Goal: Task Accomplishment & Management: Manage account settings

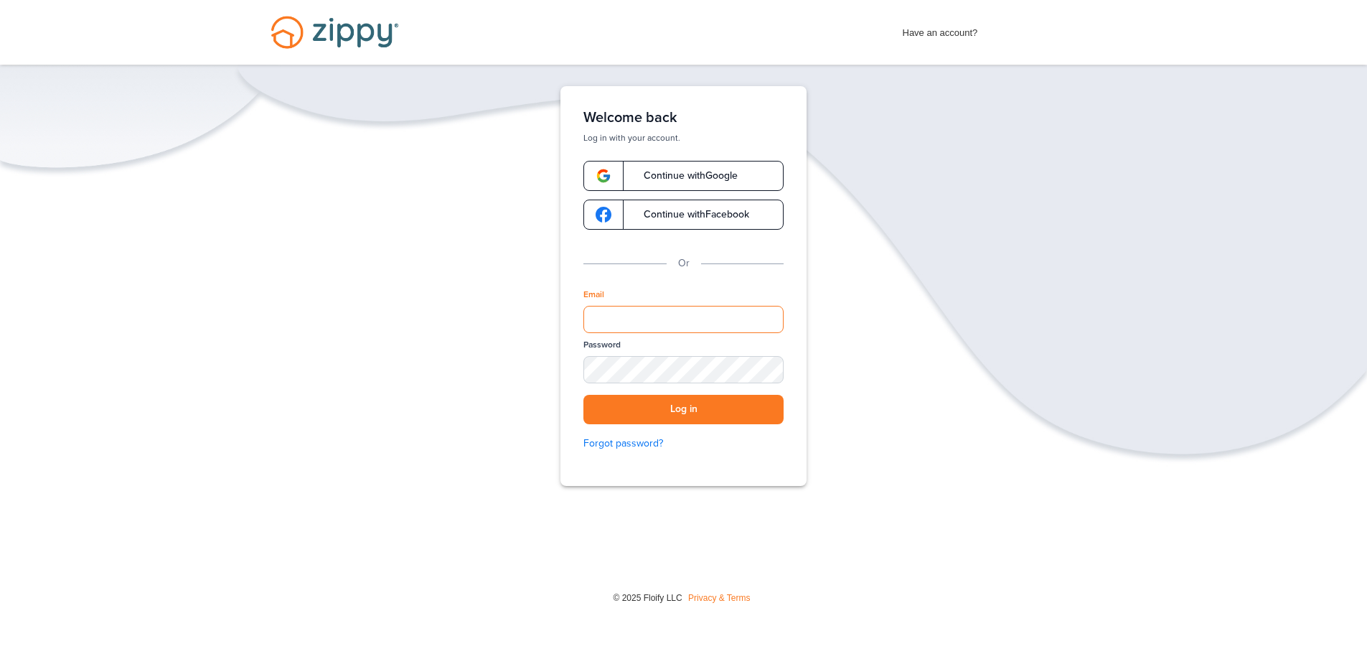
click at [711, 312] on input "Email" at bounding box center [683, 319] width 200 height 27
type input "**********"
click at [725, 404] on button "Log in" at bounding box center [683, 409] width 200 height 29
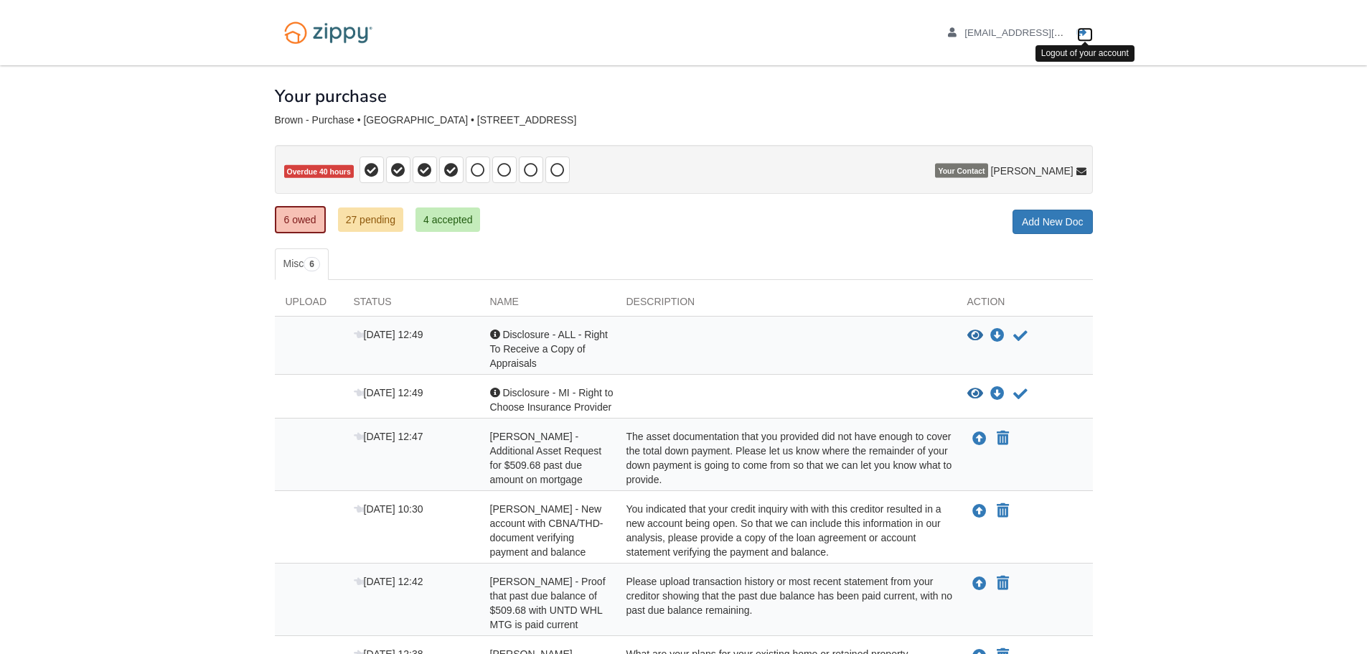
click at [1080, 28] on icon "Log out" at bounding box center [1082, 33] width 10 height 10
